Goal: Transaction & Acquisition: Purchase product/service

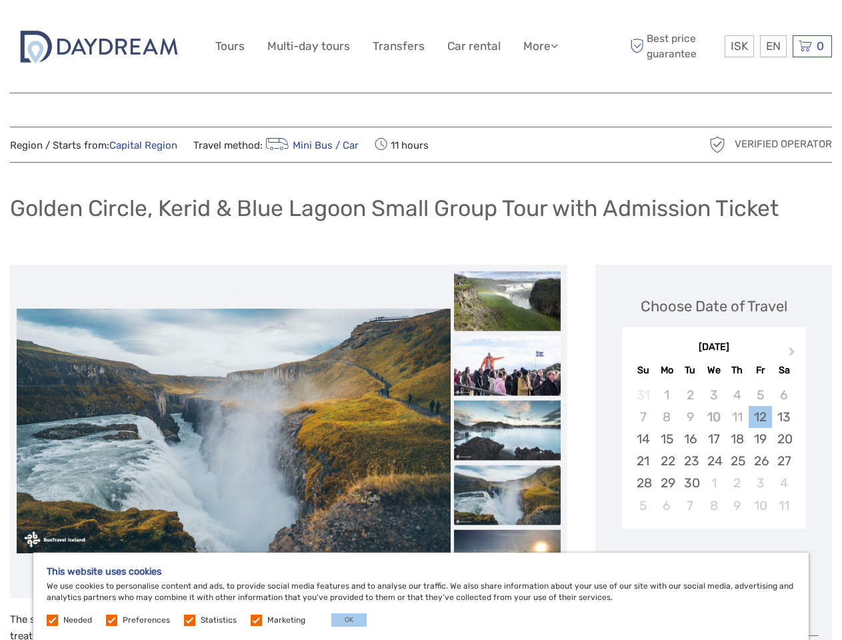
click at [539, 46] on link "More" at bounding box center [540, 46] width 35 height 19
click at [555, 45] on icon at bounding box center [553, 45] width 7 height 11
click at [738, 46] on span "ISK" at bounding box center [738, 45] width 17 height 13
click at [772, 46] on div "EN English Español Deutsch" at bounding box center [773, 46] width 27 height 22
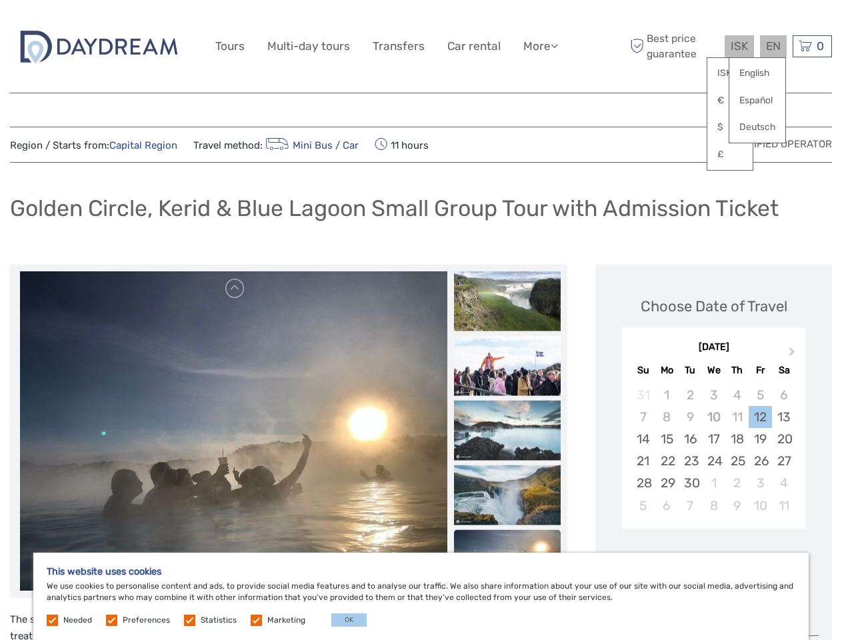
click at [812, 46] on div "0 Items Total 0 ISK Checkout The shopping cart is empty." at bounding box center [811, 46] width 39 height 22
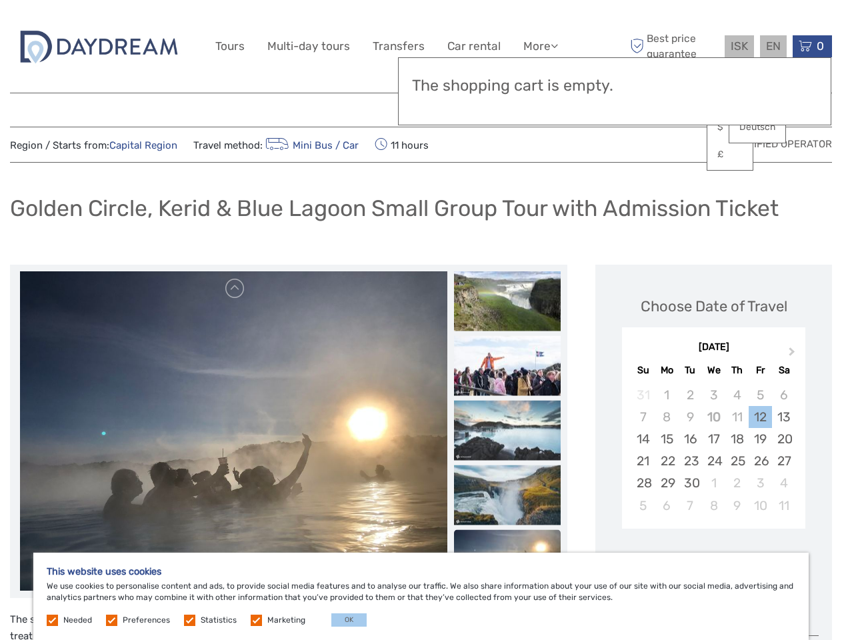
click at [233, 431] on img at bounding box center [233, 431] width 427 height 320
click at [235, 289] on link at bounding box center [235, 288] width 21 height 21
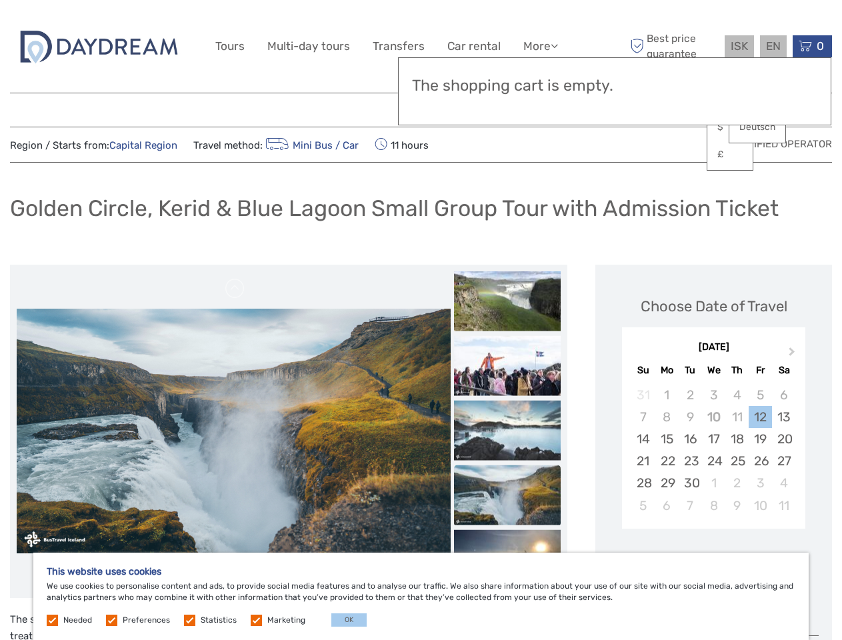
click at [507, 107] on div "Items Total 0 ISK Checkout The shopping cart is empty." at bounding box center [614, 91] width 433 height 68
